Goal: Task Accomplishment & Management: Manage account settings

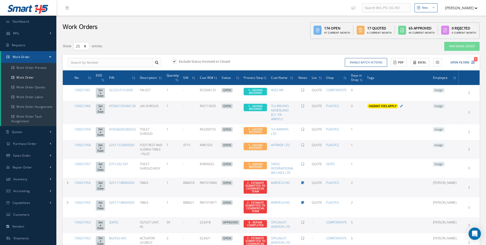
select select "25"
click at [33, 79] on link "Work Order" at bounding box center [28, 78] width 55 height 10
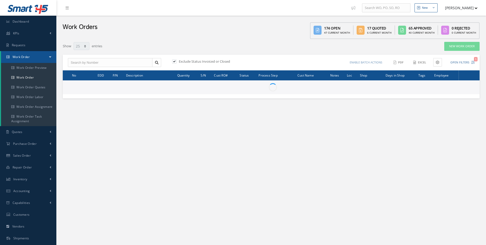
select select "25"
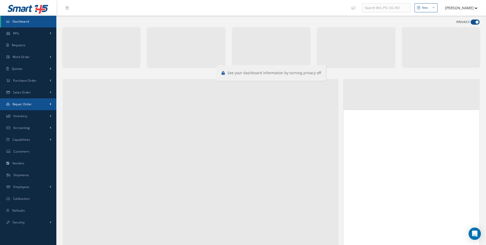
click at [23, 108] on link "Repair Order" at bounding box center [28, 104] width 56 height 12
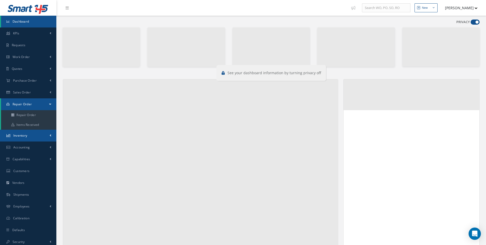
click at [20, 133] on span "Inventory" at bounding box center [20, 135] width 14 height 4
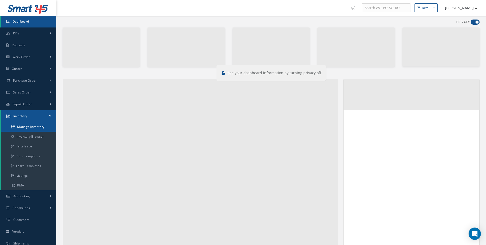
click at [24, 126] on link "Manage Inventory" at bounding box center [28, 127] width 55 height 10
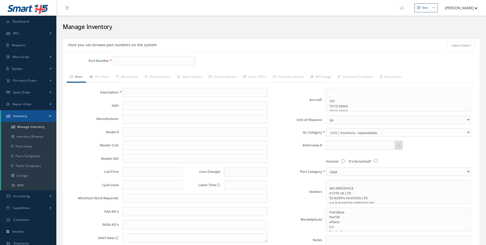
select select
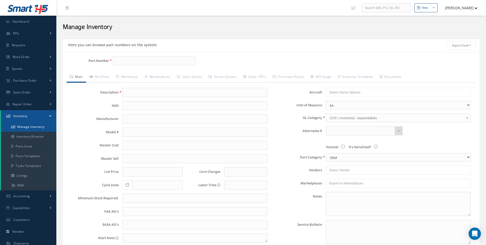
click at [35, 127] on link "Manage Inventory" at bounding box center [28, 127] width 55 height 10
click at [124, 61] on input "Part Number" at bounding box center [154, 60] width 83 height 9
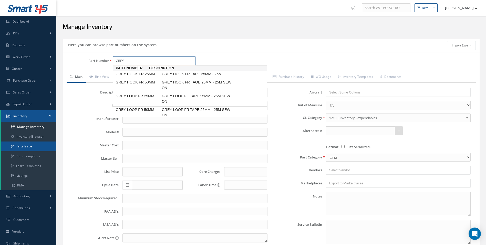
scroll to position [1, 0]
type input "GREY"
